Goal: Go to known website: Go to known website

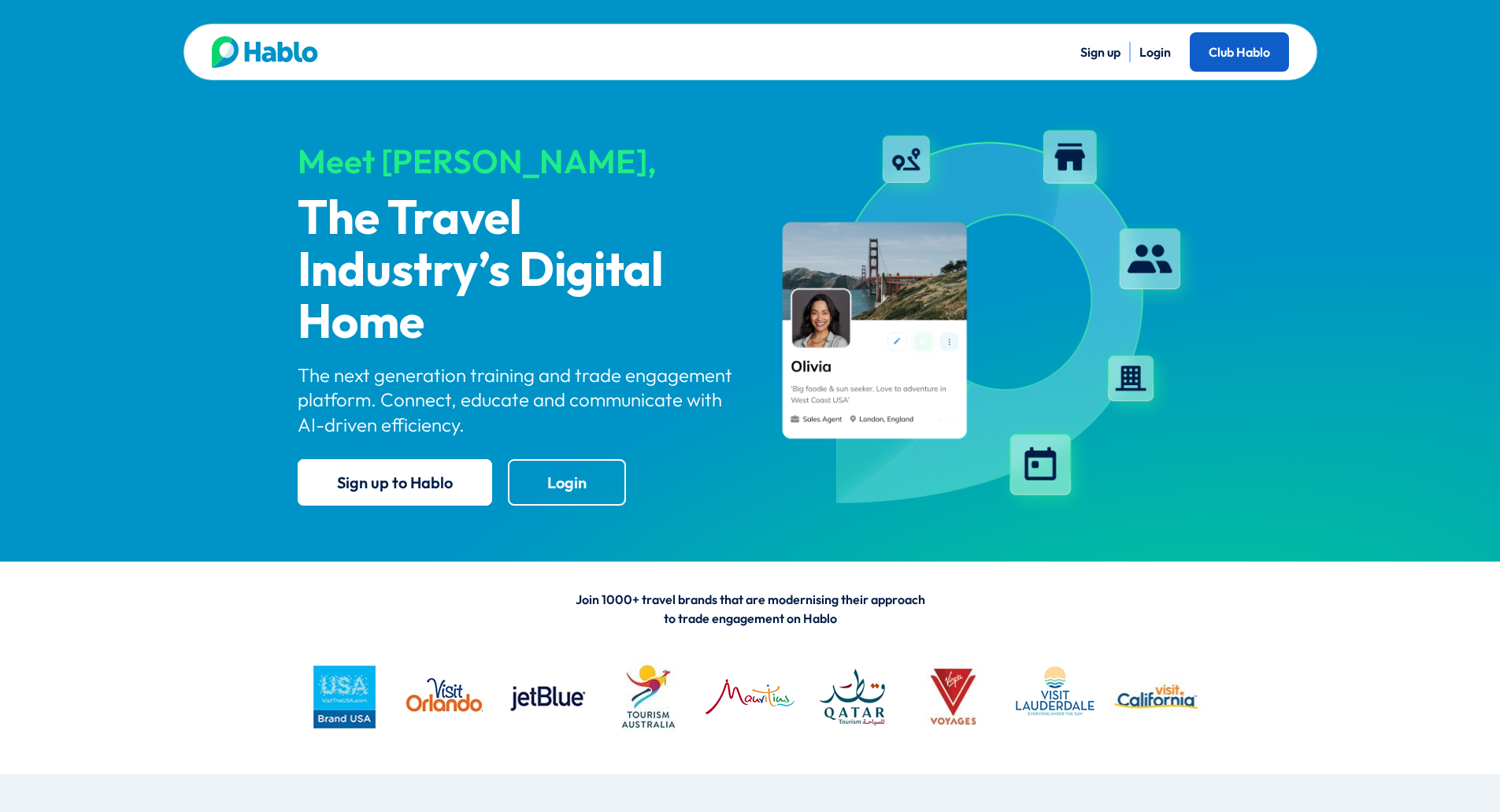
click at [1267, 38] on link "Club Hablo" at bounding box center [1240, 52] width 100 height 39
click at [1160, 52] on link "Login" at bounding box center [1155, 52] width 32 height 15
click at [1163, 56] on link "Login" at bounding box center [1155, 52] width 32 height 15
